Goal: Information Seeking & Learning: Learn about a topic

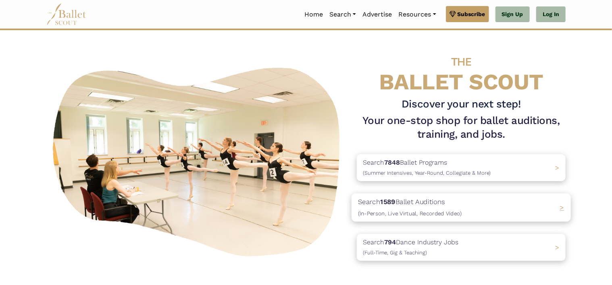
click at [428, 200] on p "Search 1589 Ballet Auditions (In-Person, Live Virtual, Recorded Video)" at bounding box center [410, 208] width 104 height 22
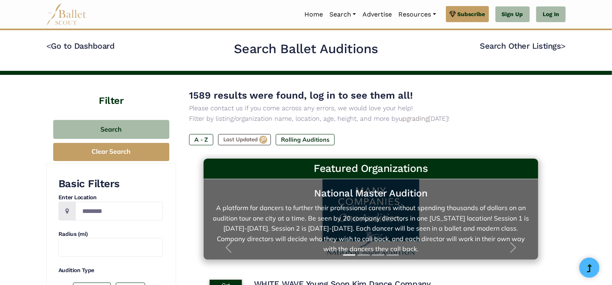
click at [440, 223] on link "National Master Audition A platform for dancers to further their professional c…" at bounding box center [371, 219] width 318 height 64
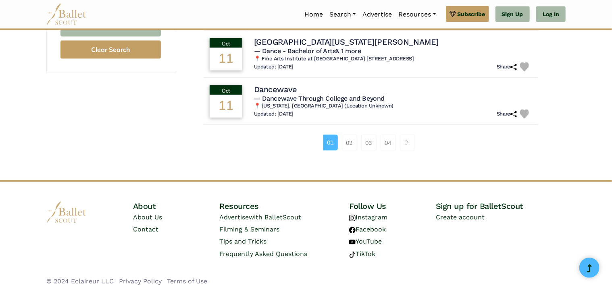
scroll to position [580, 0]
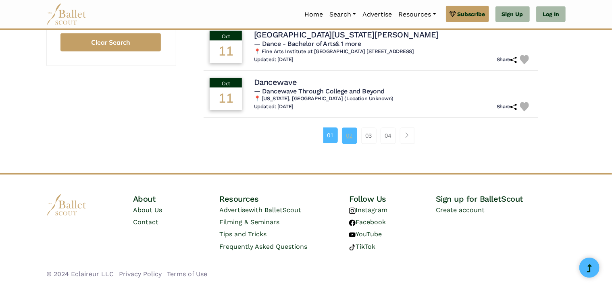
click at [348, 137] on link "02" at bounding box center [349, 136] width 15 height 16
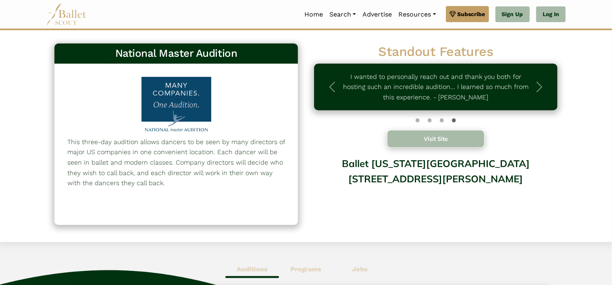
click at [430, 138] on button "Visit Site" at bounding box center [435, 139] width 97 height 18
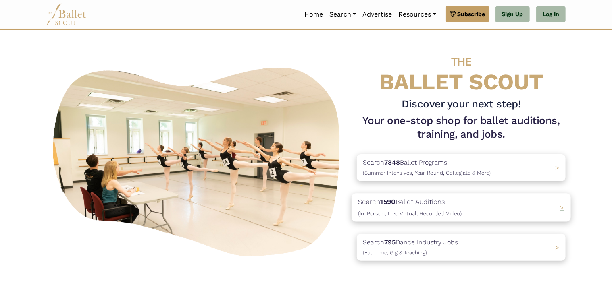
click at [436, 207] on p "Search 1590 Ballet Auditions (In-Person, Live Virtual, Recorded Video)" at bounding box center [410, 208] width 104 height 22
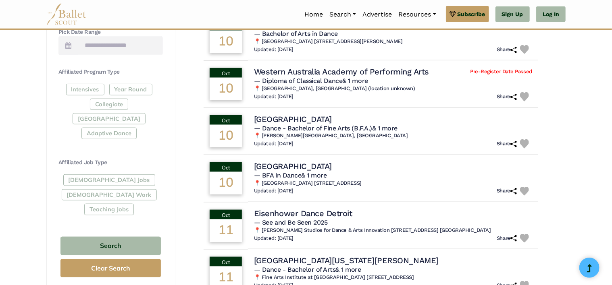
scroll to position [355, 0]
